Goal: Task Accomplishment & Management: Complete application form

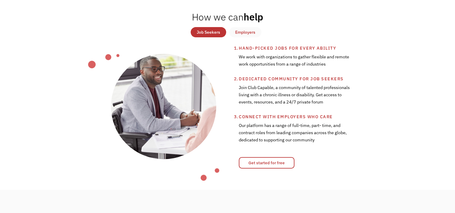
scroll to position [240, 0]
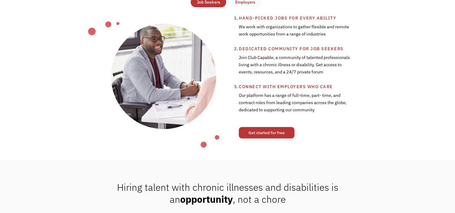
click at [263, 136] on link "Get started for free" at bounding box center [267, 132] width 56 height 11
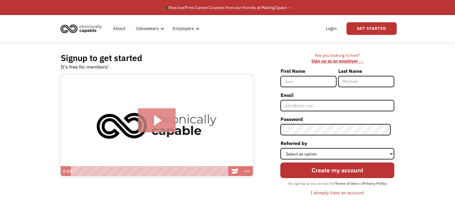
click at [160, 121] on icon "Play Video: Introducing Chronically Capable" at bounding box center [157, 120] width 7 height 10
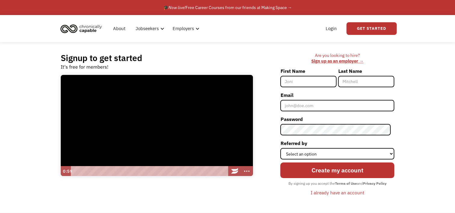
click at [301, 80] on input "First Name" at bounding box center [308, 81] width 56 height 11
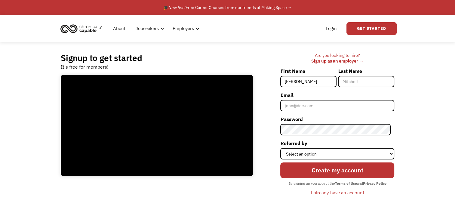
type input "Carey"
type input "Luker"
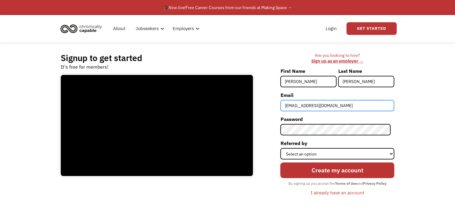
type input "careyluker@gmail.com"
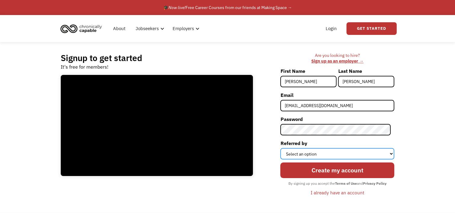
click at [295, 157] on select "Select an option Instagram Facebook Twitter Search Engine News Article Word of …" at bounding box center [337, 153] width 114 height 11
select select "News Article"
click at [284, 148] on select "Select an option Instagram Facebook Twitter Search Engine News Article Word of …" at bounding box center [337, 153] width 114 height 11
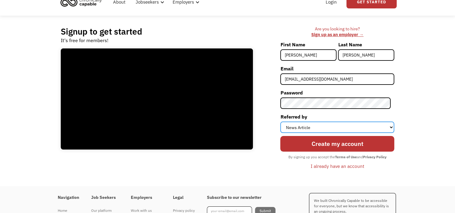
scroll to position [60, 0]
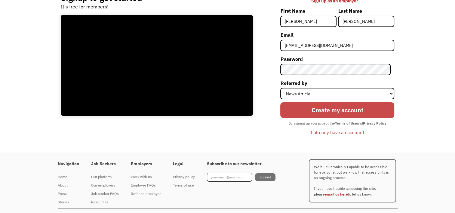
click at [327, 110] on input "Create my account" at bounding box center [337, 110] width 114 height 16
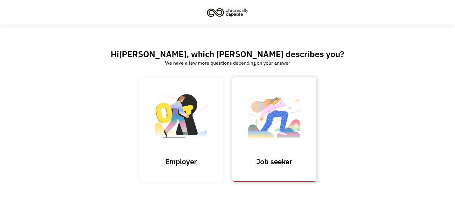
click at [269, 133] on img at bounding box center [274, 118] width 60 height 59
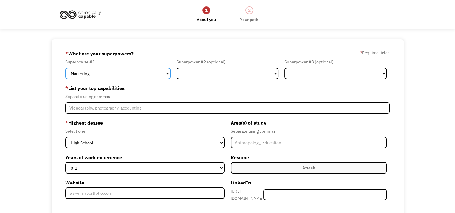
click at [166, 73] on select "Marketing Human Resources Finance Technology Operations Sales Industrial & Manu…" at bounding box center [117, 73] width 105 height 11
select select "Healthcare"
click at [65, 68] on select "Marketing Human Resources Finance Technology Operations Sales Industrial & Manu…" at bounding box center [117, 73] width 105 height 11
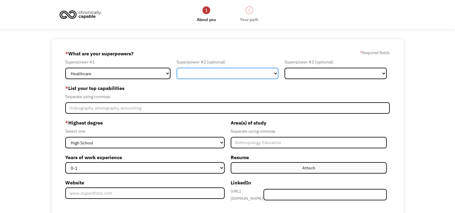
click at [237, 71] on select "Marketing Human Resources Finance Technology Operations Sales Industrial & Manu…" at bounding box center [227, 73] width 102 height 11
select select "Administration"
click at [176, 68] on select "Marketing Human Resources Finance Technology Operations Sales Industrial & Manu…" at bounding box center [227, 73] width 102 height 11
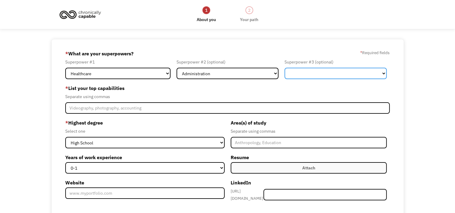
click at [330, 74] on select "Marketing Human Resources Finance Technology Operations Sales Industrial & Manu…" at bounding box center [335, 73] width 102 height 11
select select "Other"
click at [284, 68] on select "Marketing Human Resources Finance Technology Operations Sales Industrial & Manu…" at bounding box center [335, 73] width 102 height 11
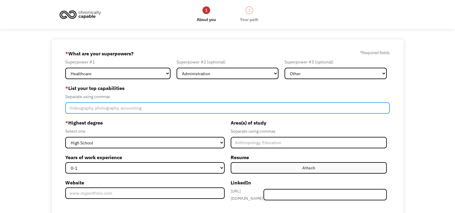
click at [106, 108] on input "Member-Create-Step1" at bounding box center [227, 107] width 324 height 11
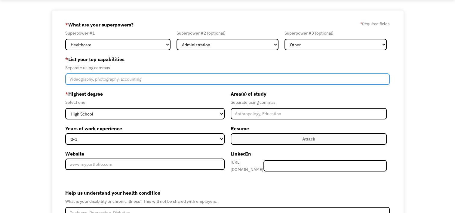
scroll to position [60, 0]
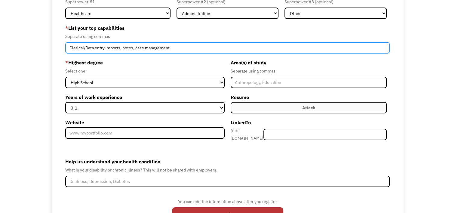
type input "Clerical/Data entry, reports, notes, case management"
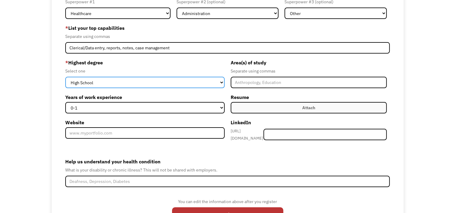
click at [168, 84] on select "High School Associates Bachelors Master's PhD" at bounding box center [144, 82] width 159 height 11
select select "masters"
click at [65, 77] on select "High School Associates Bachelors Master's PhD" at bounding box center [144, 82] width 159 height 11
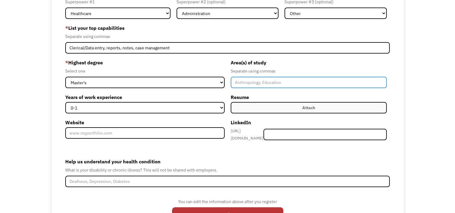
click at [241, 85] on input "Member-Create-Step1" at bounding box center [309, 82] width 156 height 11
type input "Mental Health Counseling"
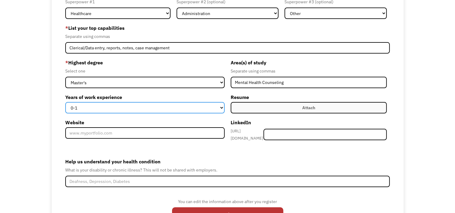
click at [128, 111] on select "0-1 2-4 5-10 11-15 15+" at bounding box center [144, 107] width 159 height 11
select select "15+"
click at [65, 102] on select "0-1 2-4 5-10 11-15 15+" at bounding box center [144, 107] width 159 height 11
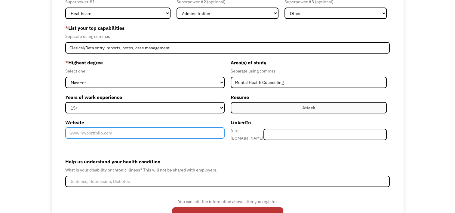
click at [88, 133] on input "Website" at bounding box center [144, 132] width 159 height 11
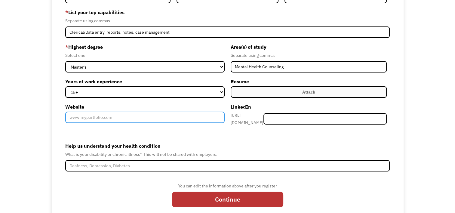
scroll to position [91, 0]
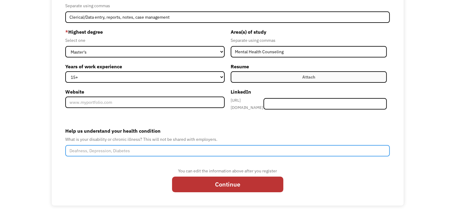
click at [160, 146] on input "Help us understand your health condition" at bounding box center [227, 150] width 324 height 11
type input "I have Idiopathic Intracranial Hypertension, Fibromyalgia, nerve disorders."
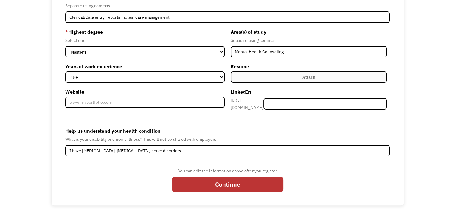
click at [263, 75] on label "Attach" at bounding box center [309, 76] width 156 height 11
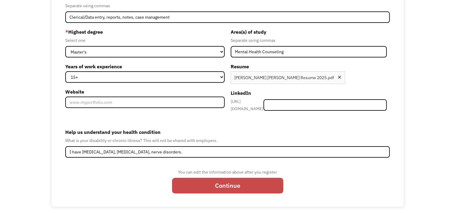
click at [209, 181] on input "Continue" at bounding box center [227, 186] width 111 height 16
type input "Please wait..."
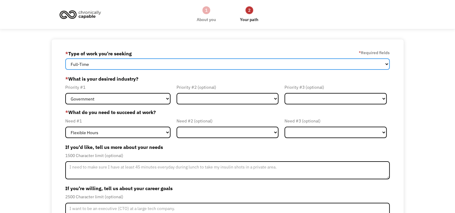
click at [151, 63] on select "Full-Time Part-Time Both Full-Time and Part-Time" at bounding box center [227, 63] width 324 height 11
select select "part-time"
click at [65, 58] on select "Full-Time Part-Time Both Full-Time and Part-Time" at bounding box center [227, 63] width 324 height 11
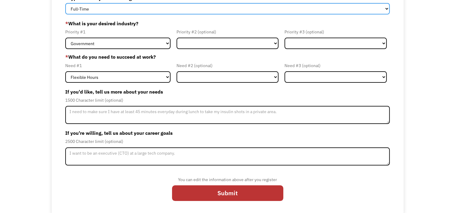
scroll to position [56, 0]
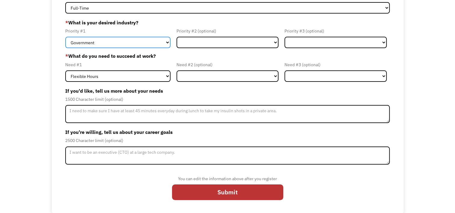
click at [134, 42] on select "Government Finance & Insurance Health & Social Care Tech & Engineering Creative…" at bounding box center [117, 42] width 105 height 11
select select "Health & Social Care"
click at [65, 37] on select "Government Finance & Insurance Health & Social Care Tech & Engineering Creative…" at bounding box center [117, 42] width 105 height 11
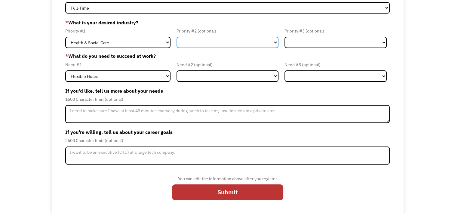
click at [205, 44] on select "Government Finance & Insurance Health & Social Care Tech & Engineering Creative…" at bounding box center [227, 42] width 102 height 11
select select "Administrative"
click at [176, 37] on select "Government Finance & Insurance Health & Social Care Tech & Engineering Creative…" at bounding box center [227, 42] width 102 height 11
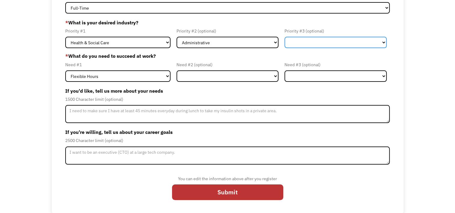
click at [321, 38] on select "Government Finance & Insurance Health & Social Care Tech & Engineering Creative…" at bounding box center [335, 42] width 102 height 11
select select "Education"
click at [284, 37] on select "Government Finance & Insurance Health & Social Care Tech & Engineering Creative…" at bounding box center [335, 42] width 102 height 11
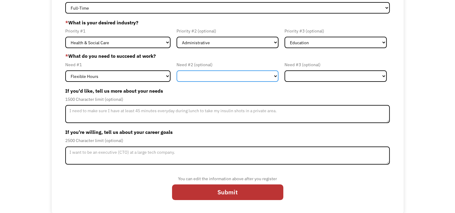
click at [209, 76] on select "Flexible Hours Remote Work Service Animal On-site Accommodations Visual Support…" at bounding box center [227, 75] width 102 height 11
select select "Remote Work"
click at [176, 70] on select "Flexible Hours Remote Work Service Animal On-site Accommodations Visual Support…" at bounding box center [227, 75] width 102 height 11
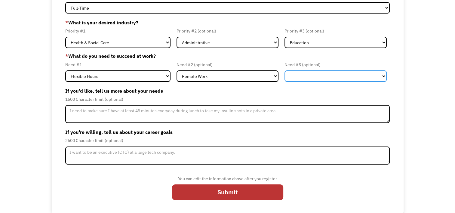
click at [307, 73] on select "Flexible Hours Remote Work Service Animal On-site Accommodations Visual Support…" at bounding box center [335, 75] width 102 height 11
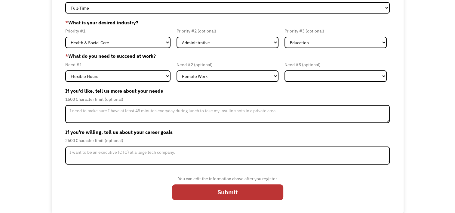
click at [397, 78] on div "68d53c0c89c8ced10b8d7d58 careyluker@gmail.com Carey Luker * Type of work you're…" at bounding box center [228, 98] width 352 height 230
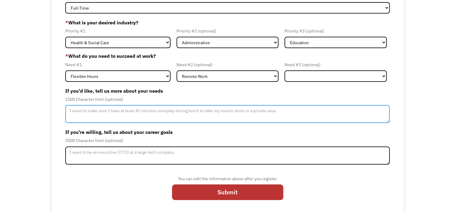
click at [103, 107] on textarea "Member-Update-Form-Step2" at bounding box center [227, 114] width 324 height 18
type textarea "I need to work from home as driving can be difficult at times. I need frequent …"
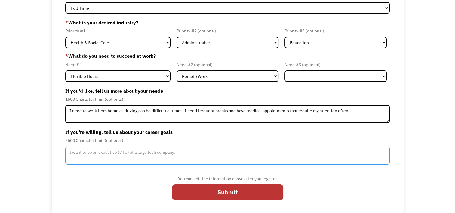
click at [133, 160] on textarea "Member-Update-Form-Step2" at bounding box center [227, 155] width 324 height 18
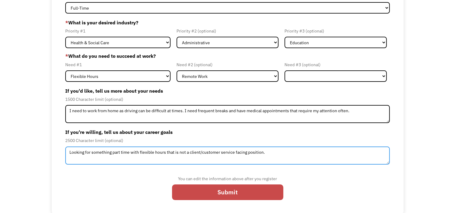
type textarea "Looking for something part time with flexible hours that is not a client/custom…"
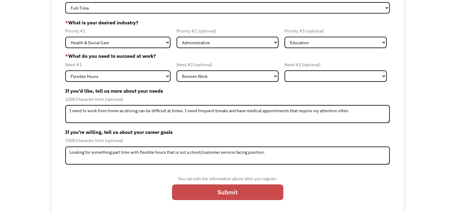
click at [221, 191] on input "Submit" at bounding box center [227, 192] width 111 height 16
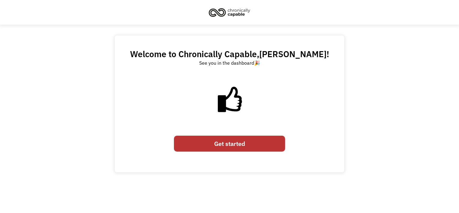
click at [227, 142] on link "Get started" at bounding box center [229, 144] width 111 height 16
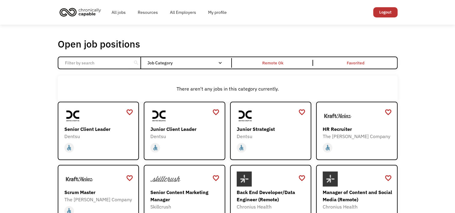
click at [85, 13] on img "home" at bounding box center [80, 11] width 45 height 13
